Goal: Task Accomplishment & Management: Use online tool/utility

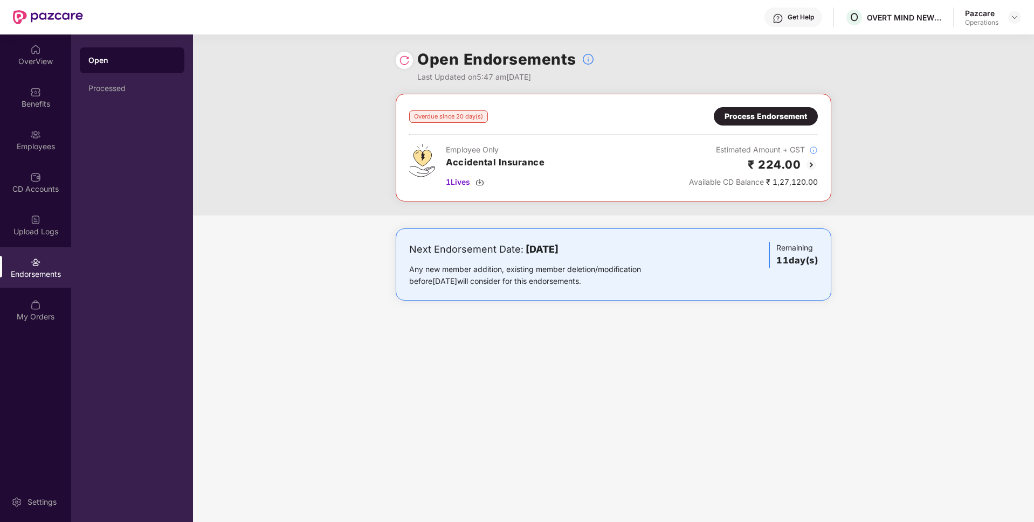
click at [758, 115] on div "Process Endorsement" at bounding box center [766, 117] width 82 height 12
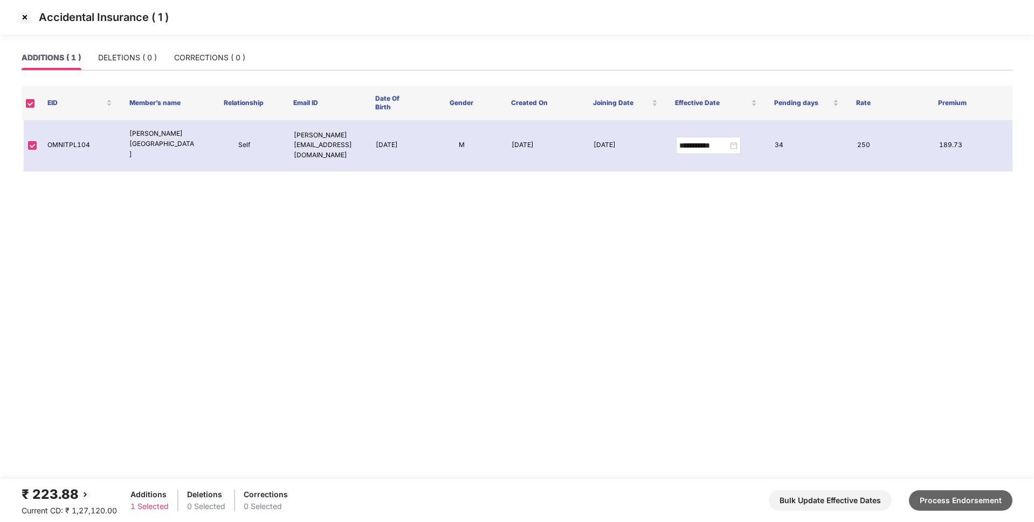
click at [928, 501] on button "Process Endorsement" at bounding box center [961, 501] width 104 height 20
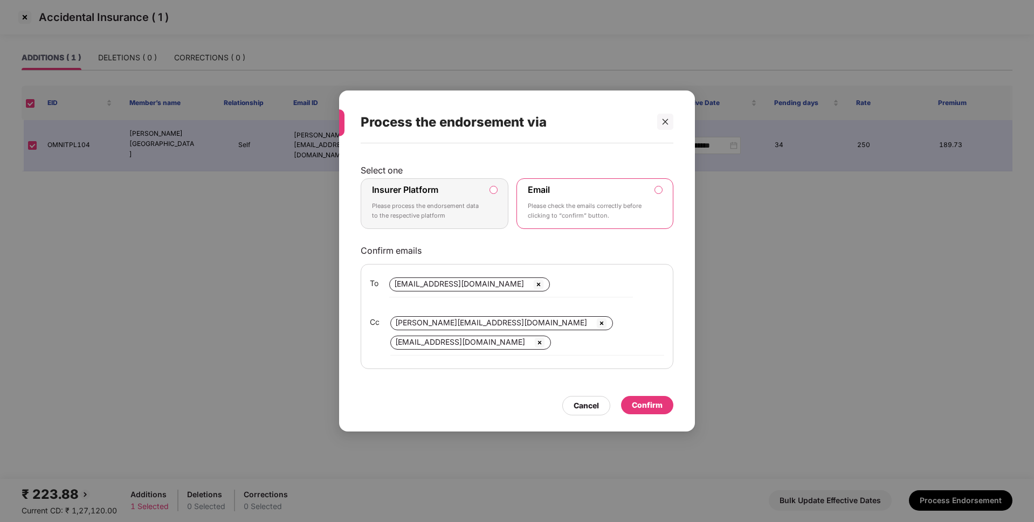
click at [473, 185] on div "Insurer Platform Please process the endorsement data to the respective platform" at bounding box center [427, 203] width 110 height 39
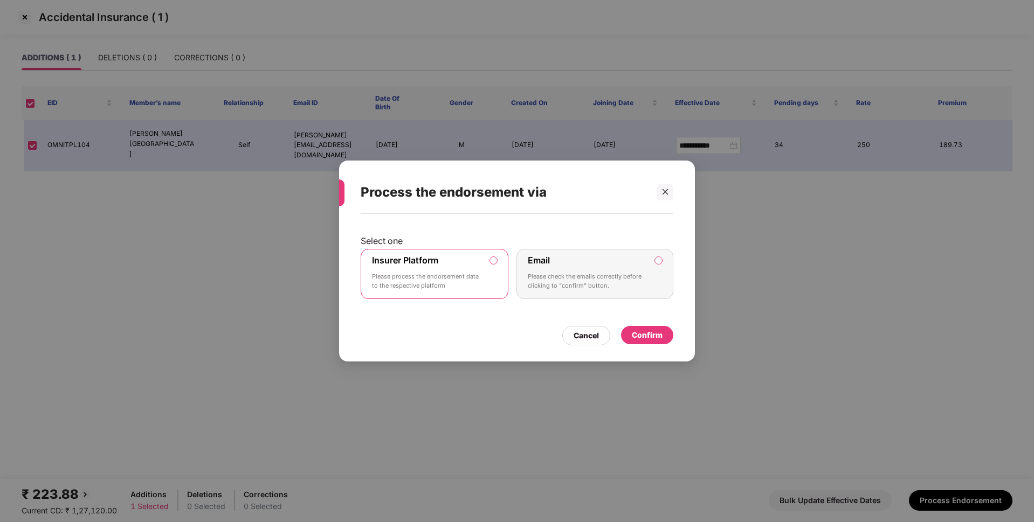
click at [656, 338] on div "Confirm" at bounding box center [647, 335] width 31 height 12
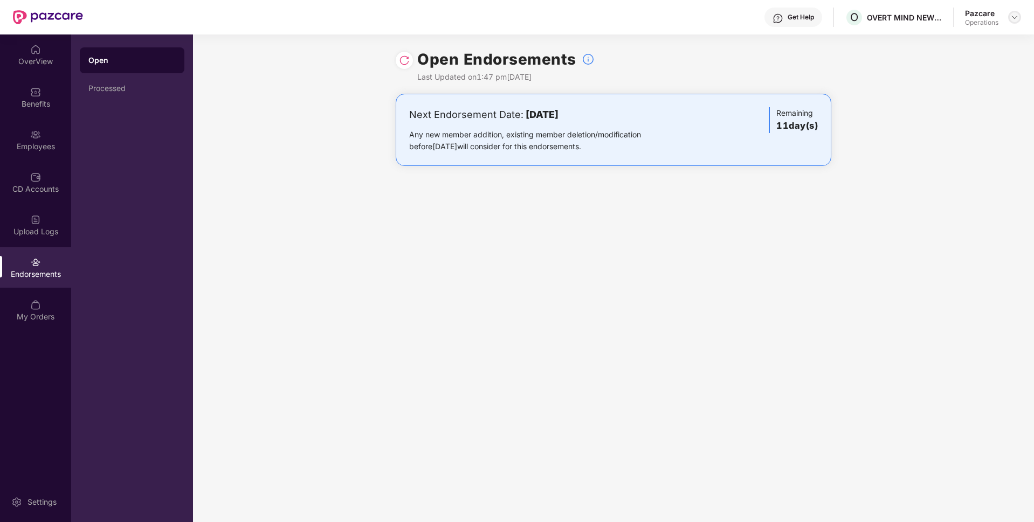
click at [1018, 19] on img at bounding box center [1014, 17] width 9 height 9
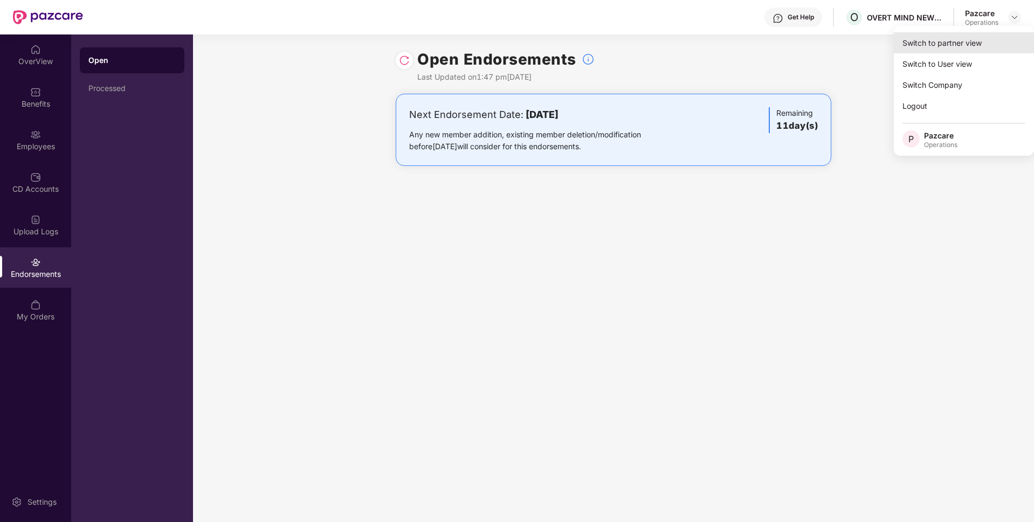
click at [952, 40] on div "Switch to partner view" at bounding box center [964, 42] width 140 height 21
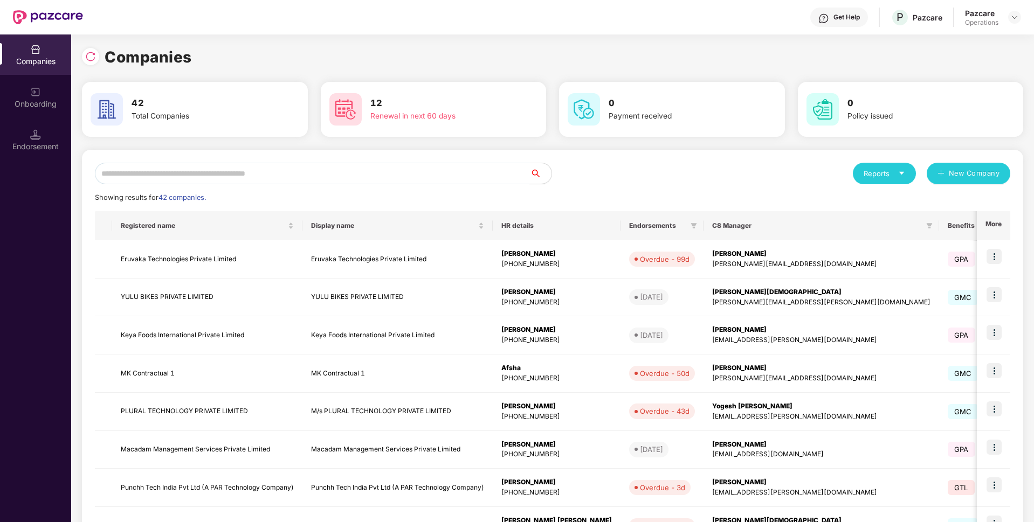
click at [302, 177] on input "text" at bounding box center [312, 174] width 435 height 22
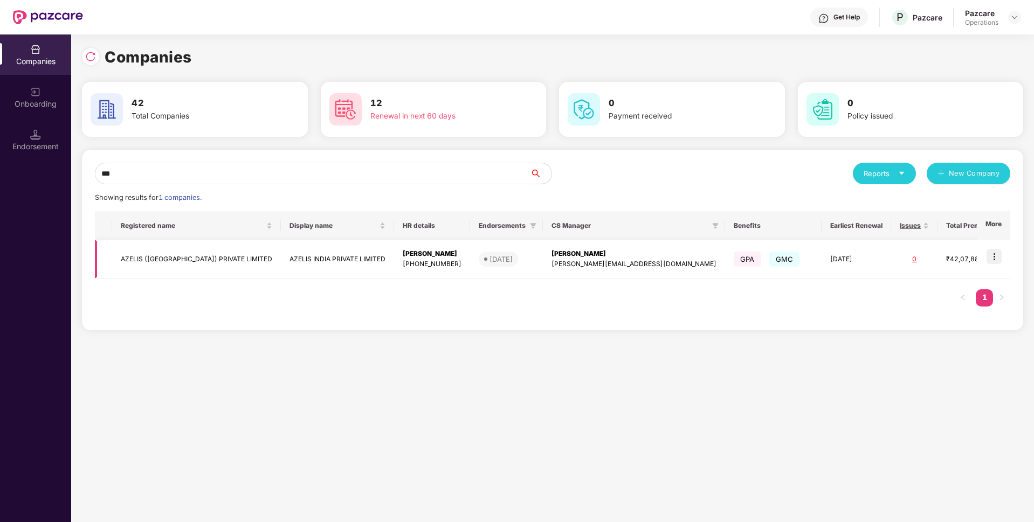
type input "***"
click at [202, 252] on td "AZELIS ([GEOGRAPHIC_DATA]) PRIVATE LIMITED" at bounding box center [196, 259] width 169 height 38
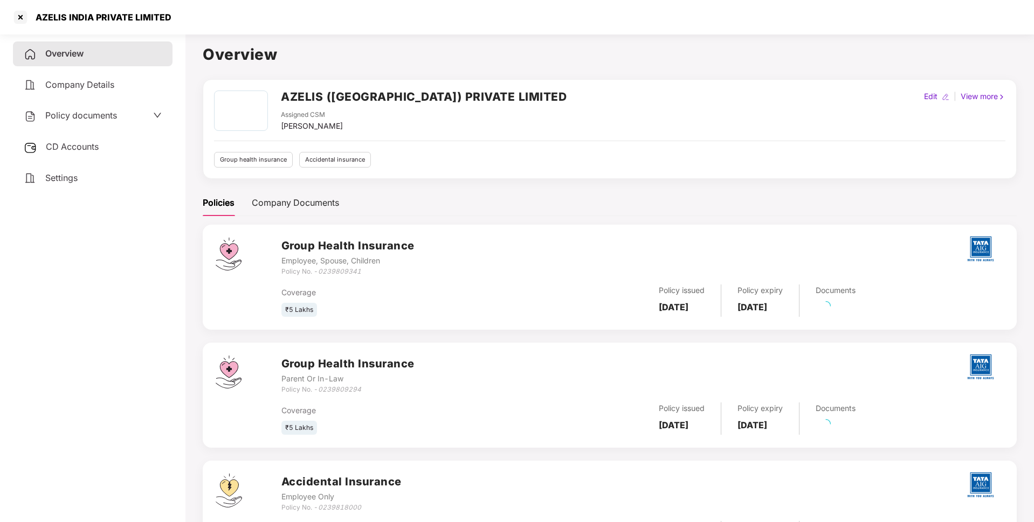
click at [102, 119] on span "Policy documents" at bounding box center [81, 115] width 72 height 11
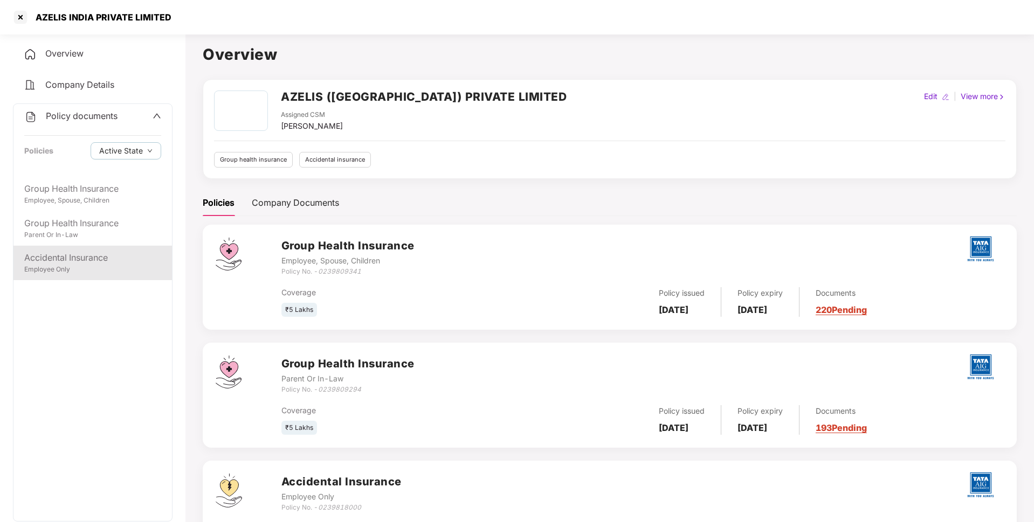
click at [67, 258] on div "Accidental Insurance" at bounding box center [92, 257] width 137 height 13
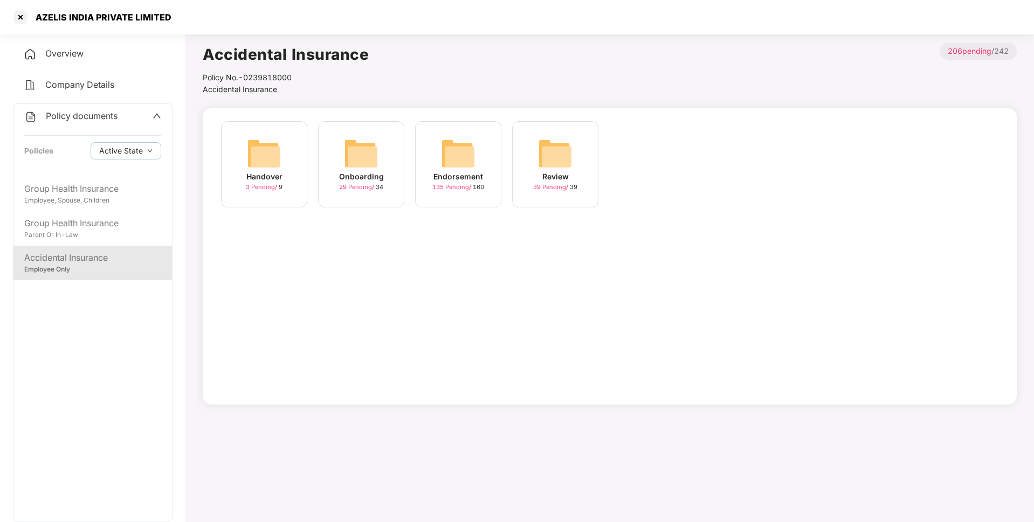
click at [91, 118] on span "Policy documents" at bounding box center [82, 116] width 72 height 11
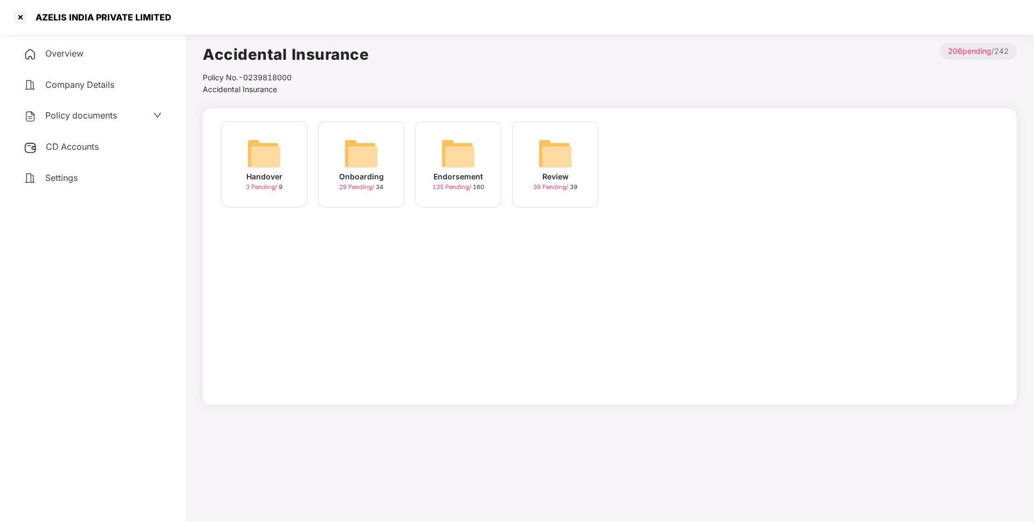
click at [67, 143] on span "CD Accounts" at bounding box center [72, 146] width 53 height 11
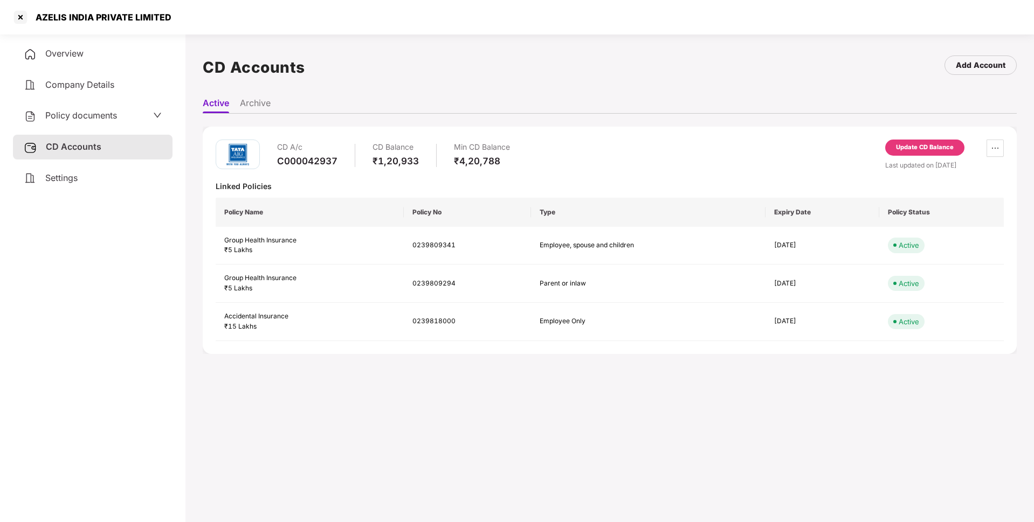
click at [914, 146] on div "Update CD Balance" at bounding box center [925, 148] width 58 height 10
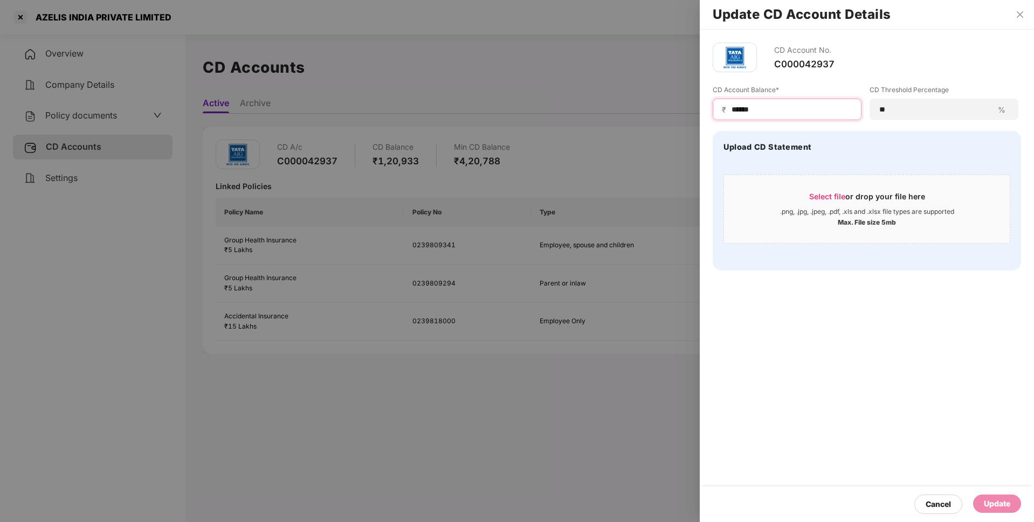
drag, startPoint x: 764, startPoint y: 105, endPoint x: 710, endPoint y: 109, distance: 54.1
click at [710, 109] on div "CD Account No. C000042937 CD Account Balance* ₹ ****** CD Threshold Percentage …" at bounding box center [867, 157] width 334 height 254
type input "*****"
click at [996, 503] on div "Update" at bounding box center [997, 504] width 26 height 12
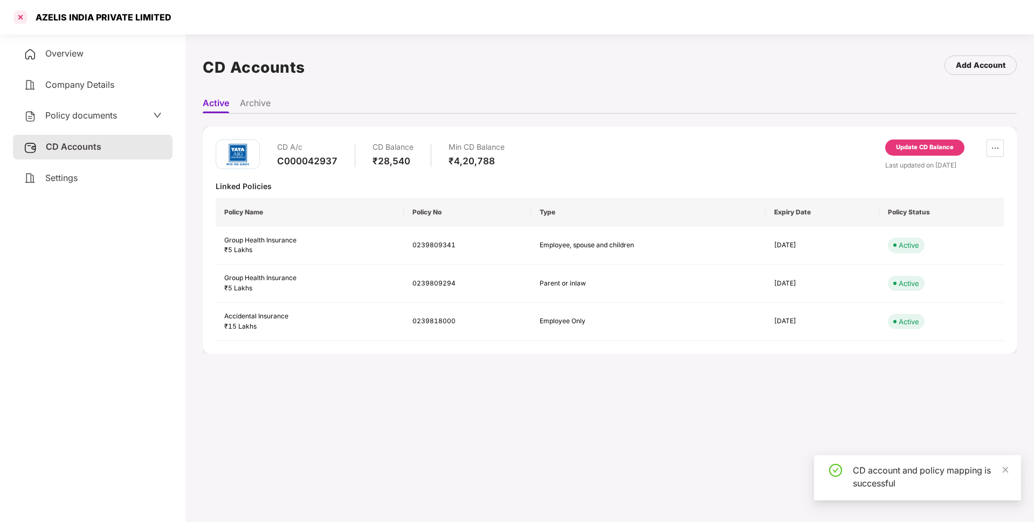
click at [24, 19] on div at bounding box center [20, 17] width 17 height 17
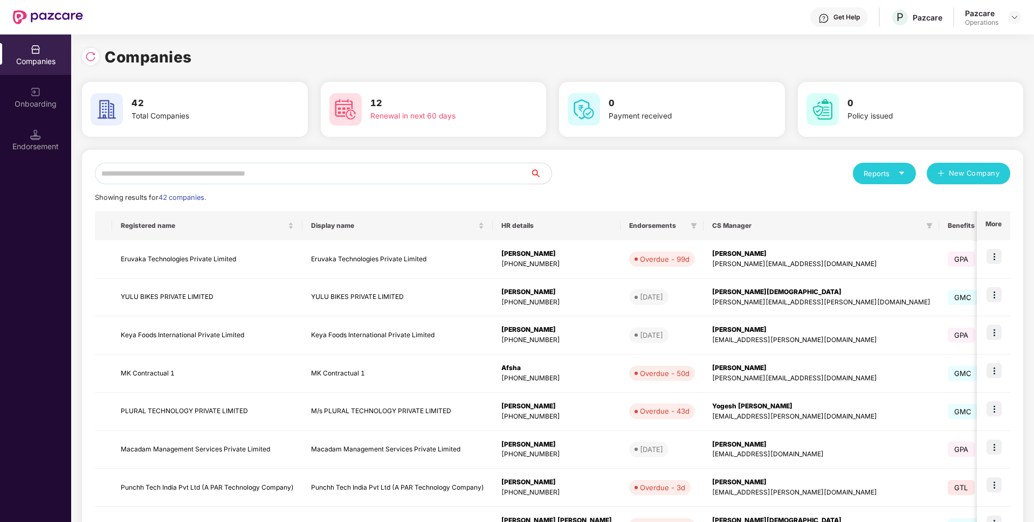
click at [328, 180] on input "text" at bounding box center [312, 174] width 435 height 22
